Goal: Task Accomplishment & Management: Manage account settings

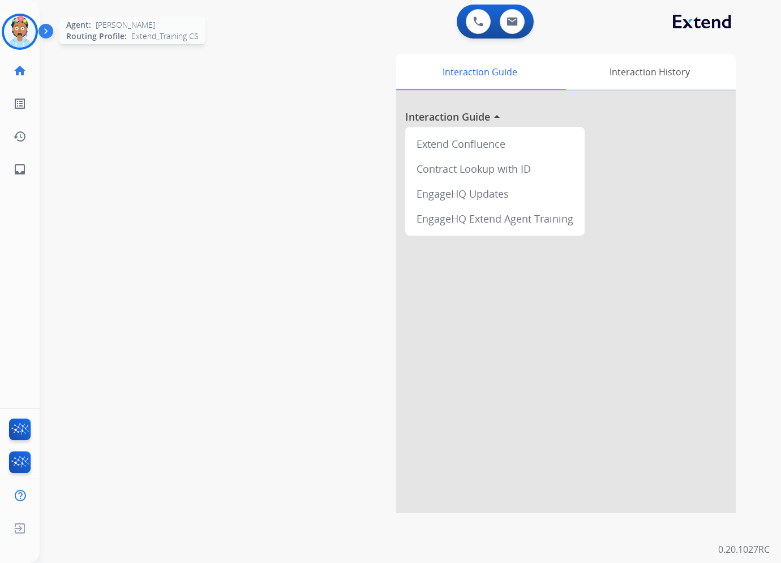
click at [15, 24] on img at bounding box center [20, 32] width 32 height 32
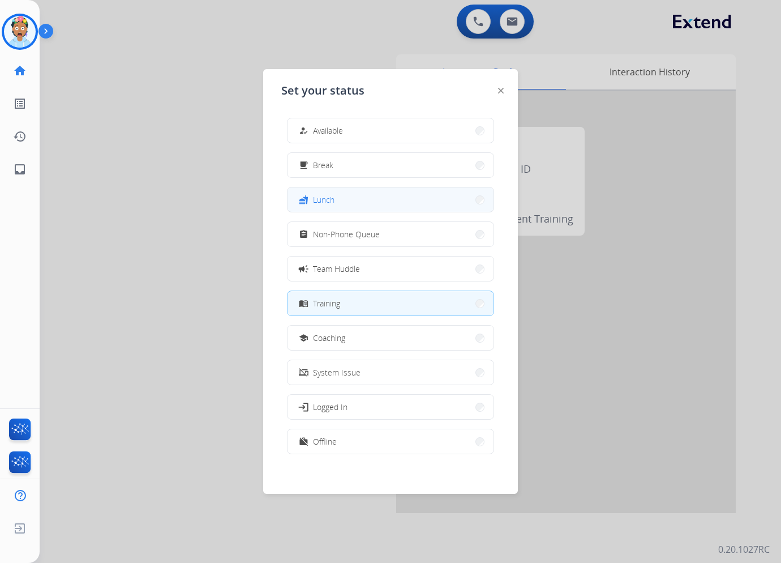
click at [332, 204] on span "Lunch" at bounding box center [324, 200] width 22 height 12
